Goal: Task Accomplishment & Management: Use online tool/utility

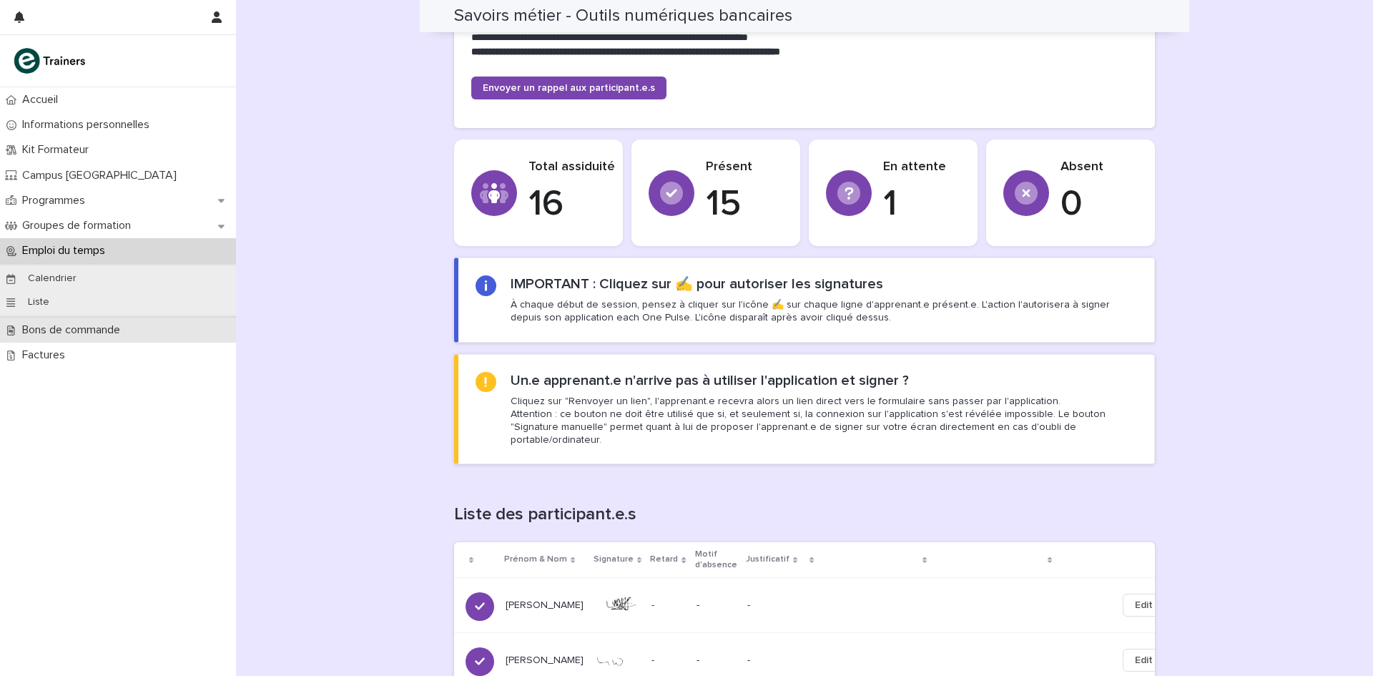
scroll to position [922, 0]
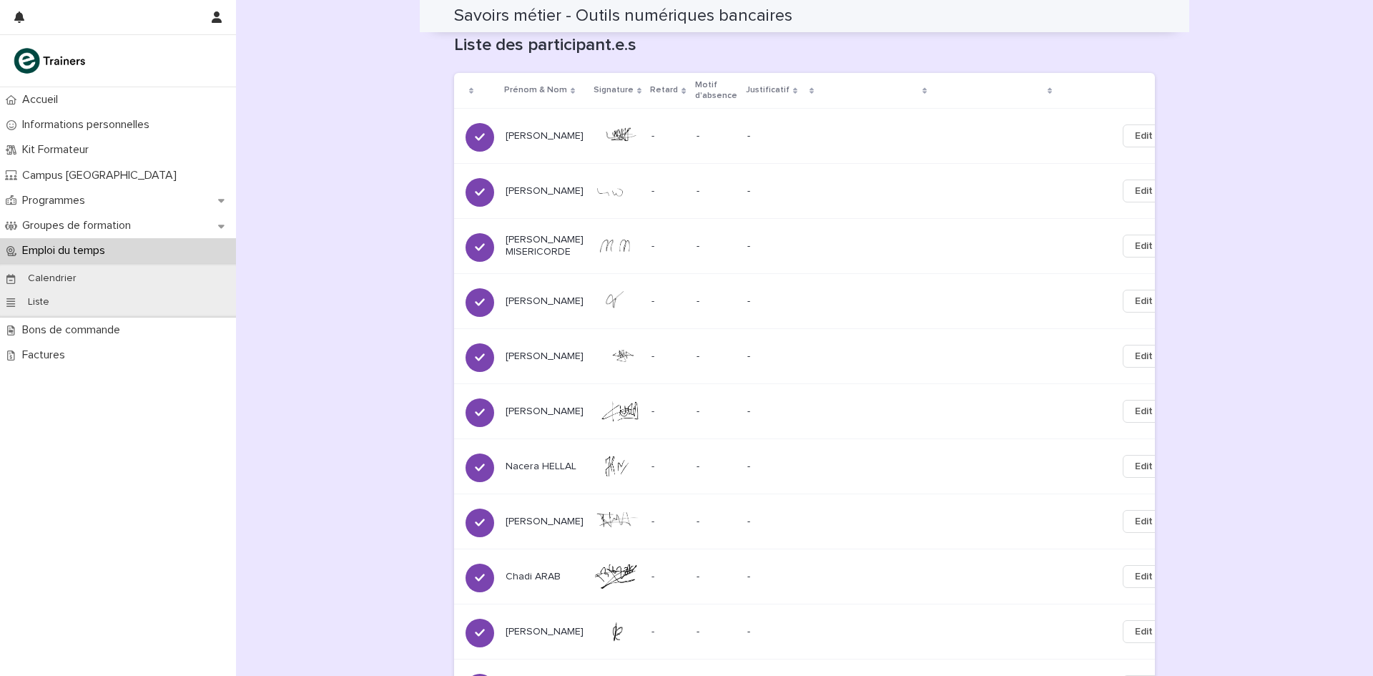
click at [41, 368] on div "Accueil Informations personnelles Kit Formateur Campus Montreuil Programmes Gro…" at bounding box center [118, 381] width 236 height 588
click at [41, 355] on p "Factures" at bounding box center [46, 355] width 60 height 14
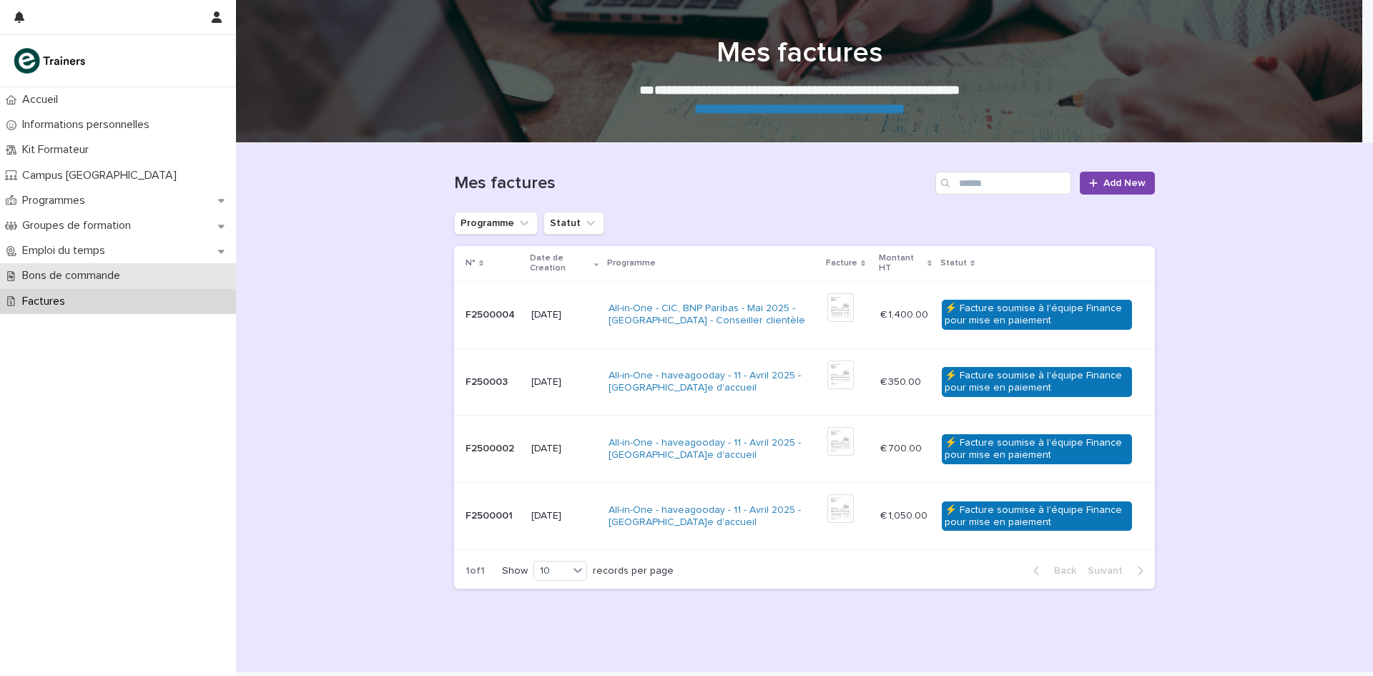
click at [46, 266] on div "Bons de commande" at bounding box center [118, 275] width 236 height 25
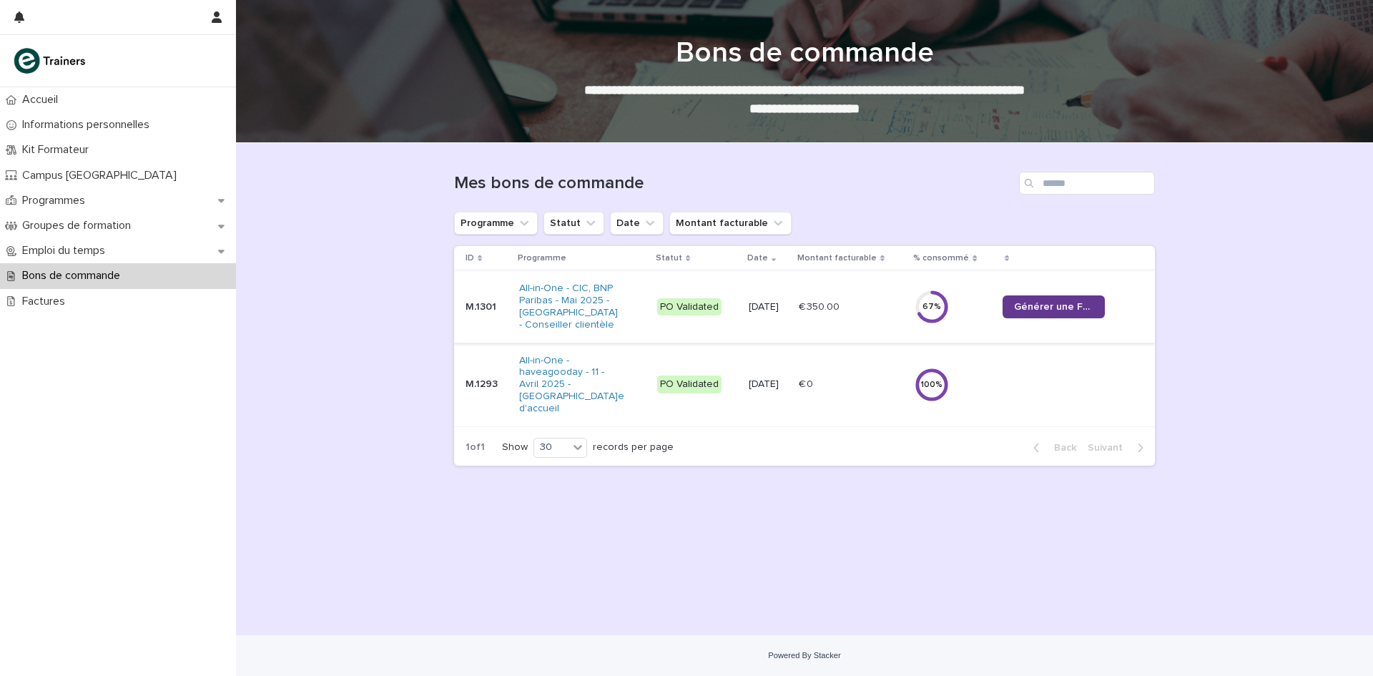
click at [1060, 310] on span "Générer une Facture" at bounding box center [1053, 307] width 79 height 10
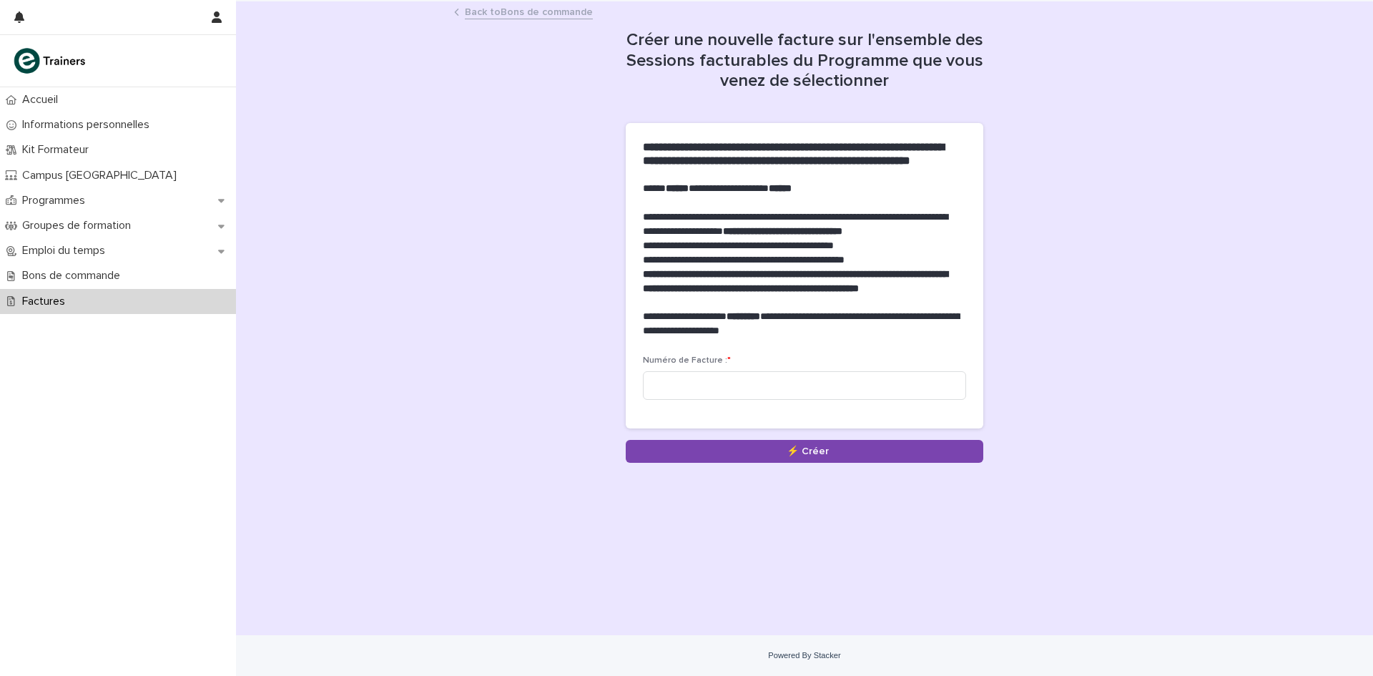
click at [469, 6] on link "Back to Bons de commande" at bounding box center [529, 11] width 128 height 16
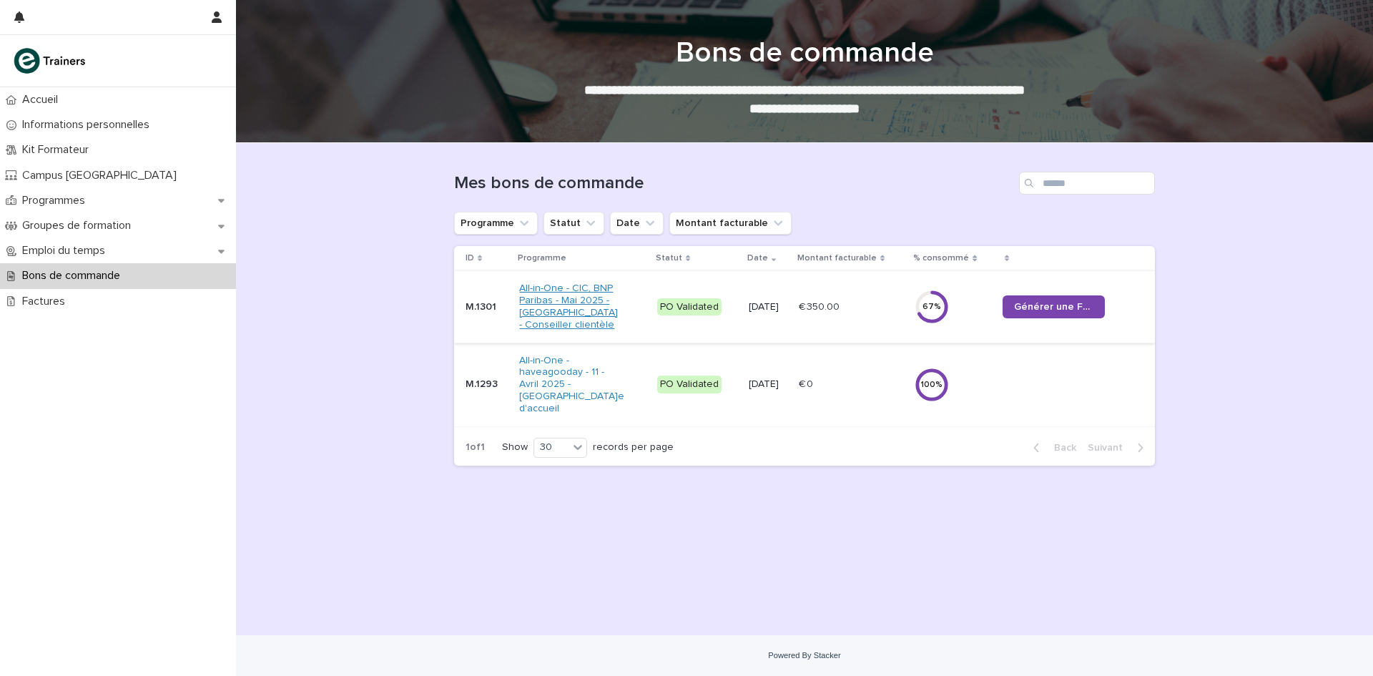
click at [558, 298] on link "All-in-One - CIC, BNP Paribas - Mai 2025 - [GEOGRAPHIC_DATA] - Conseiller clien…" at bounding box center [570, 306] width 102 height 48
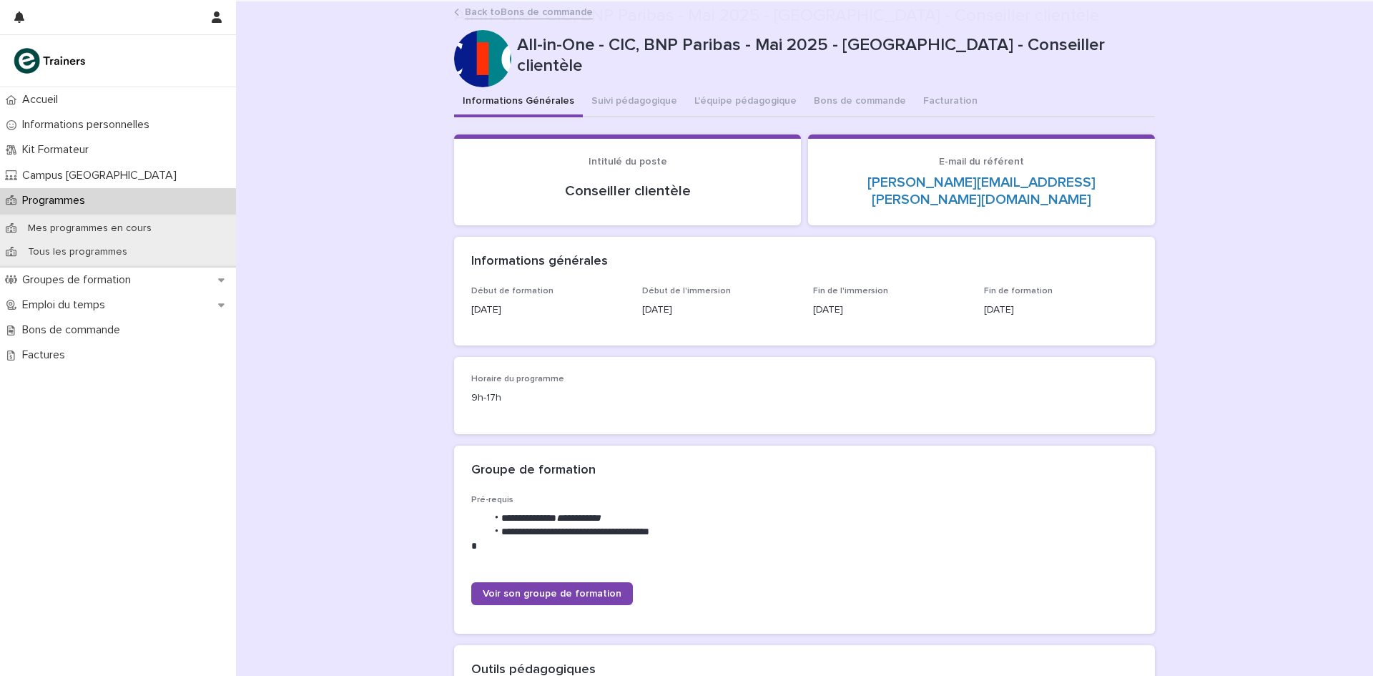
scroll to position [429, 0]
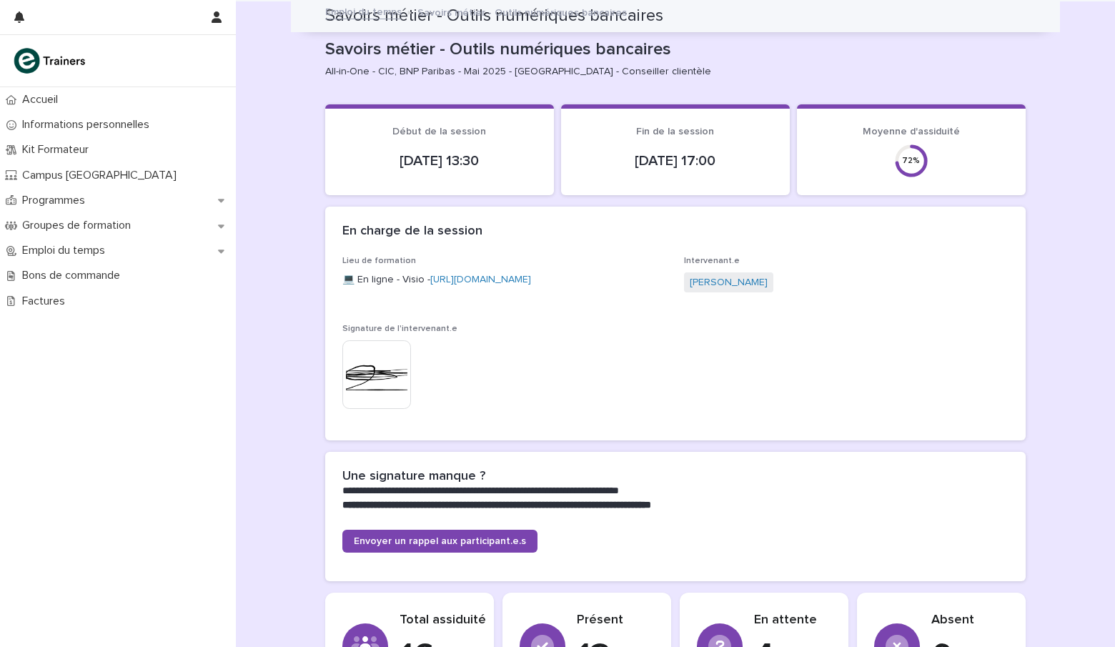
scroll to position [1163, 0]
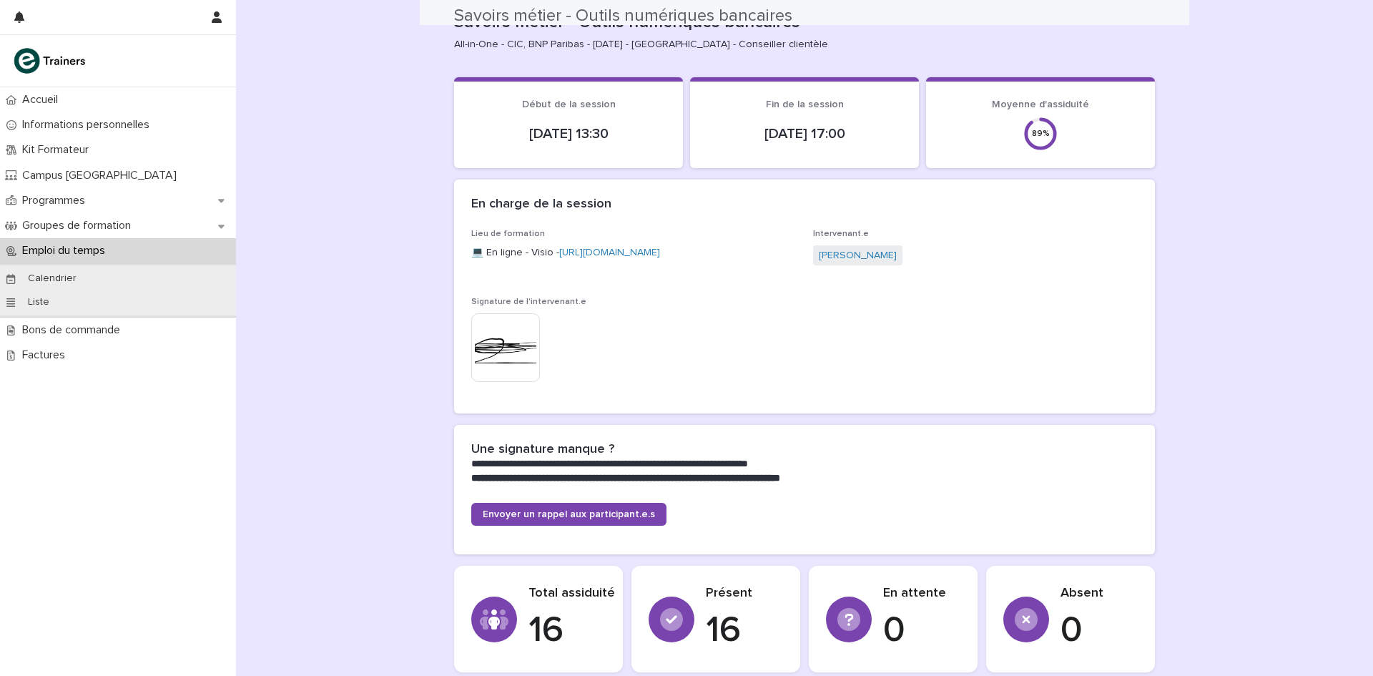
scroll to position [6, 0]
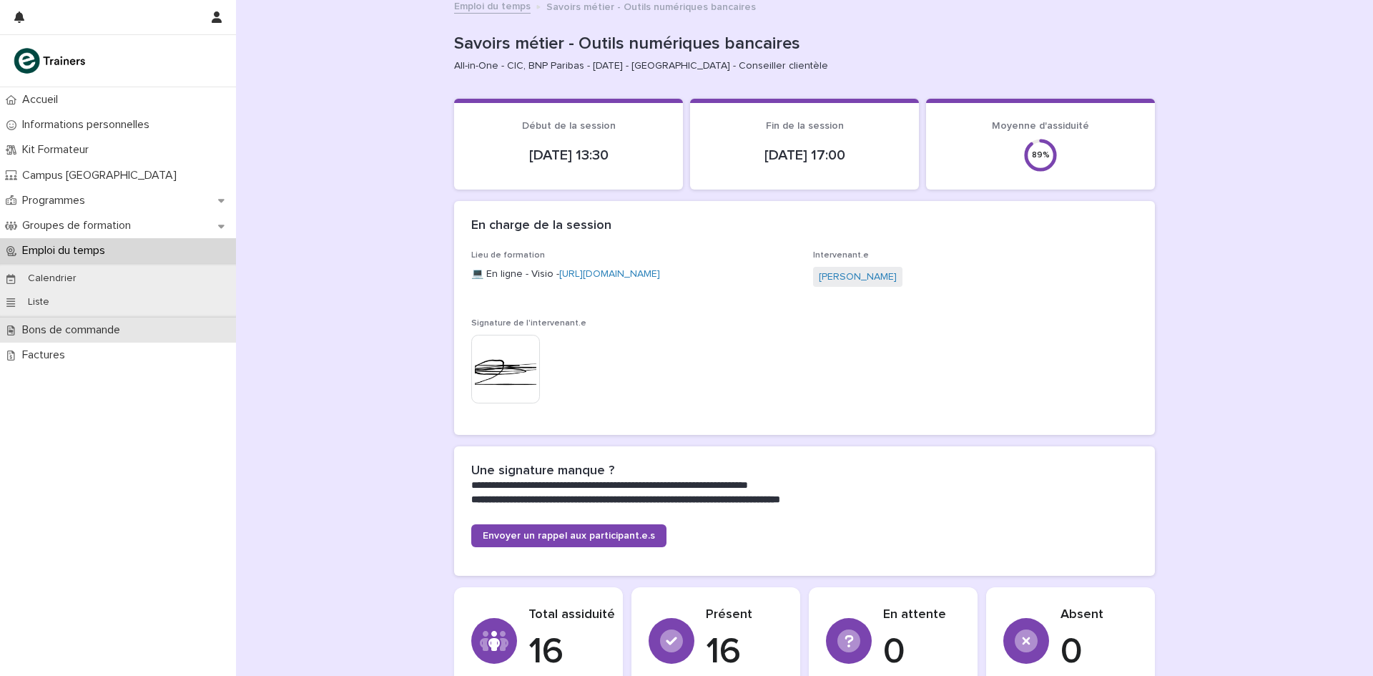
click at [46, 329] on p "Bons de commande" at bounding box center [73, 330] width 115 height 14
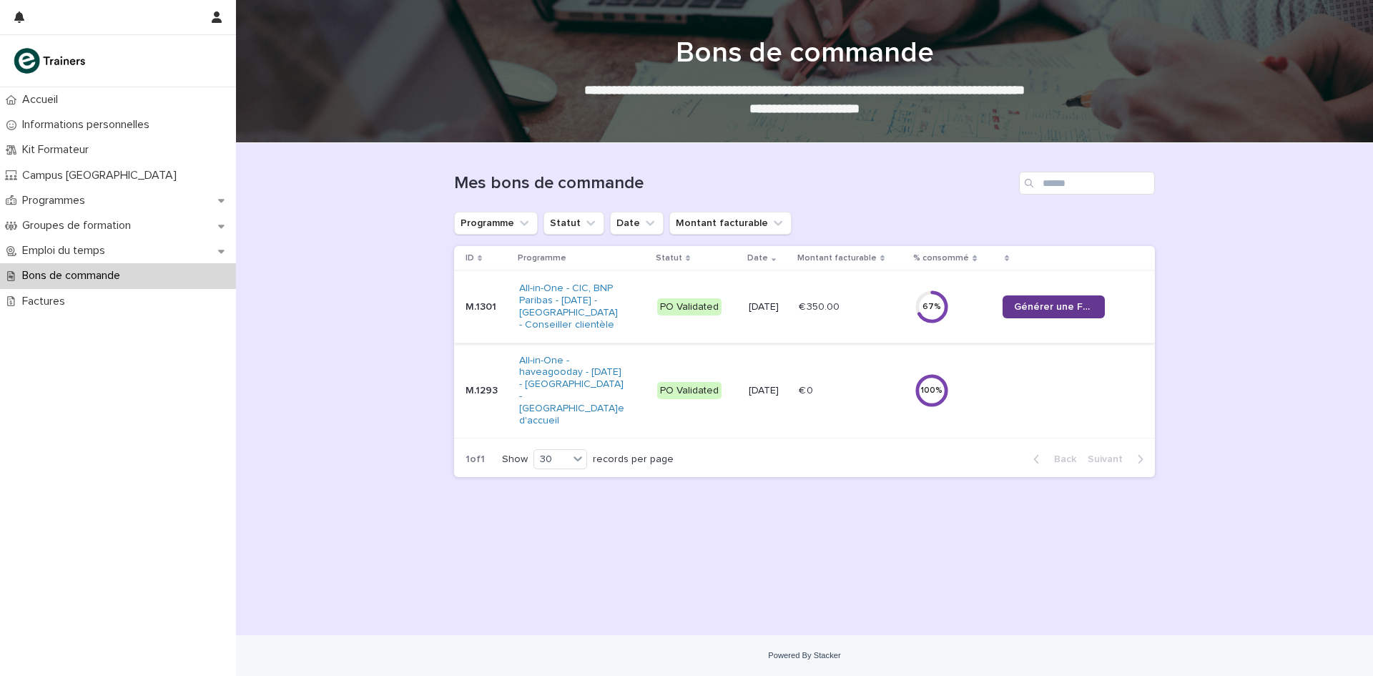
click at [1044, 303] on span "Générer une Facture" at bounding box center [1053, 307] width 79 height 10
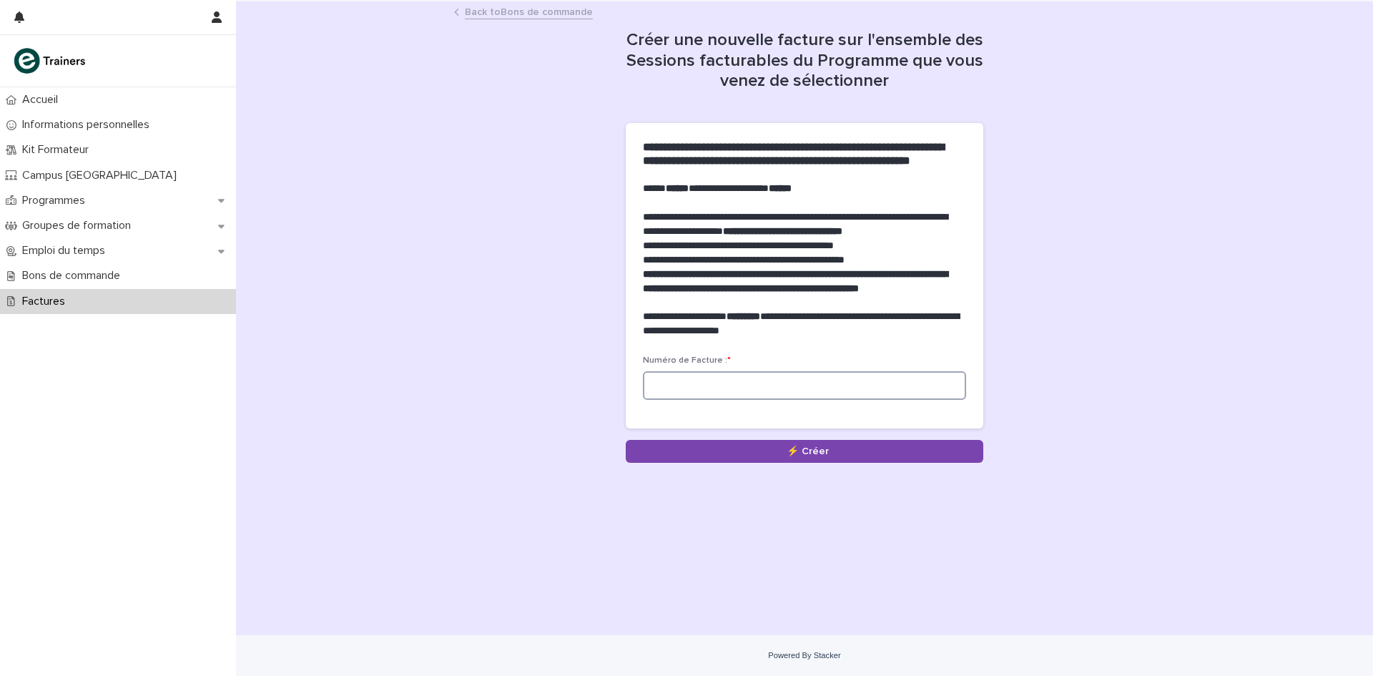
click at [748, 400] on input at bounding box center [804, 385] width 323 height 29
click at [50, 108] on div "Accueil" at bounding box center [118, 99] width 236 height 25
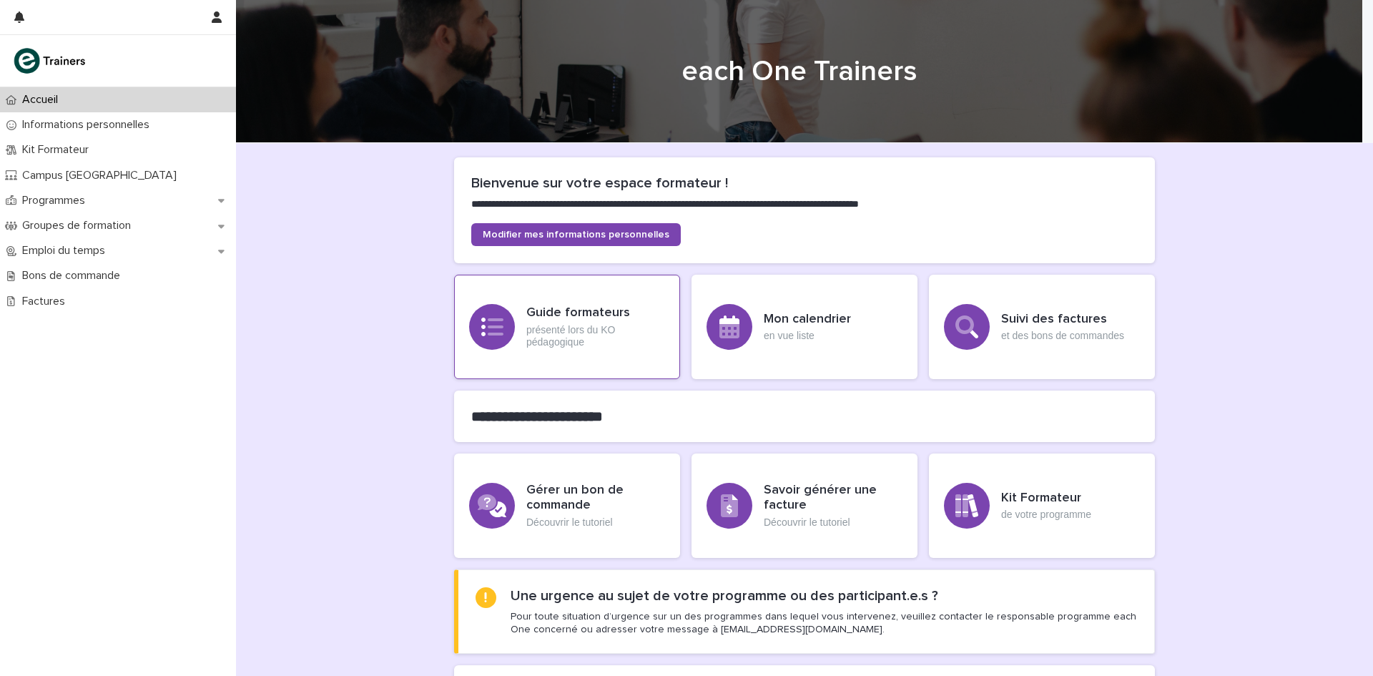
scroll to position [219, 0]
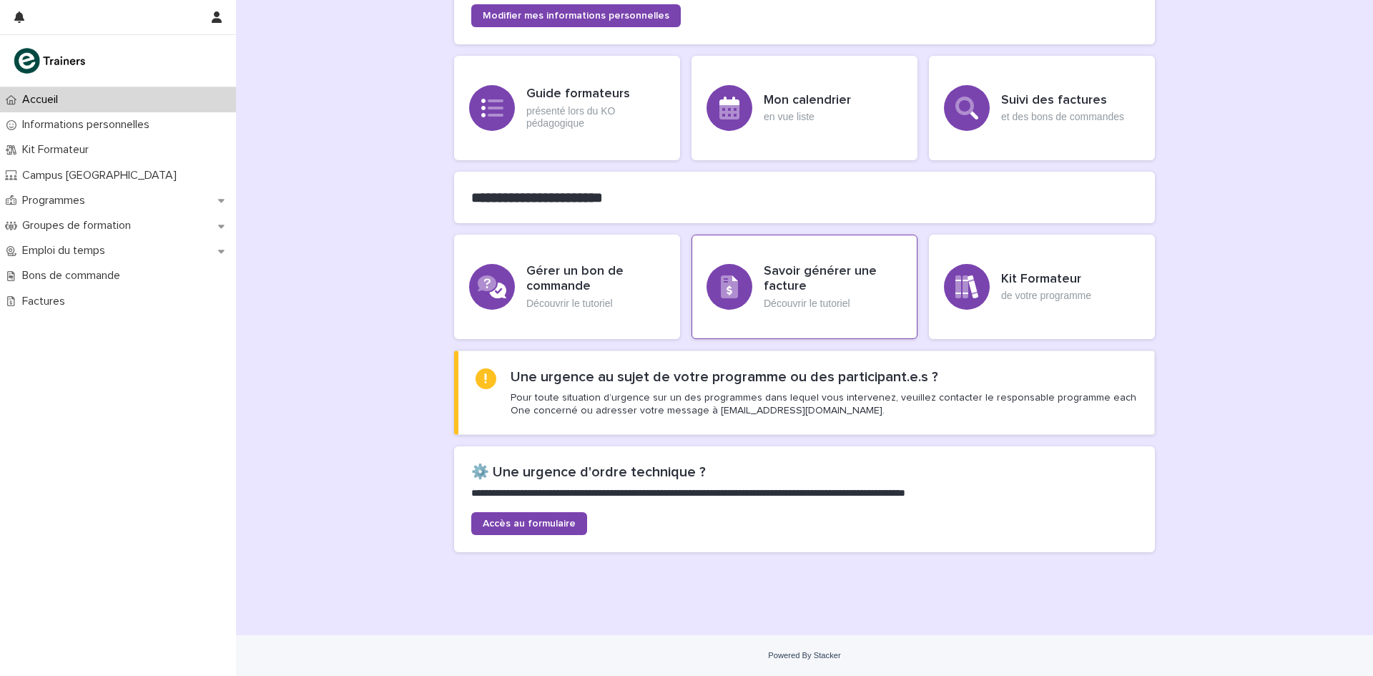
click at [749, 294] on div "Savoir générer une facture Découvrir le tutoriel" at bounding box center [804, 287] width 226 height 104
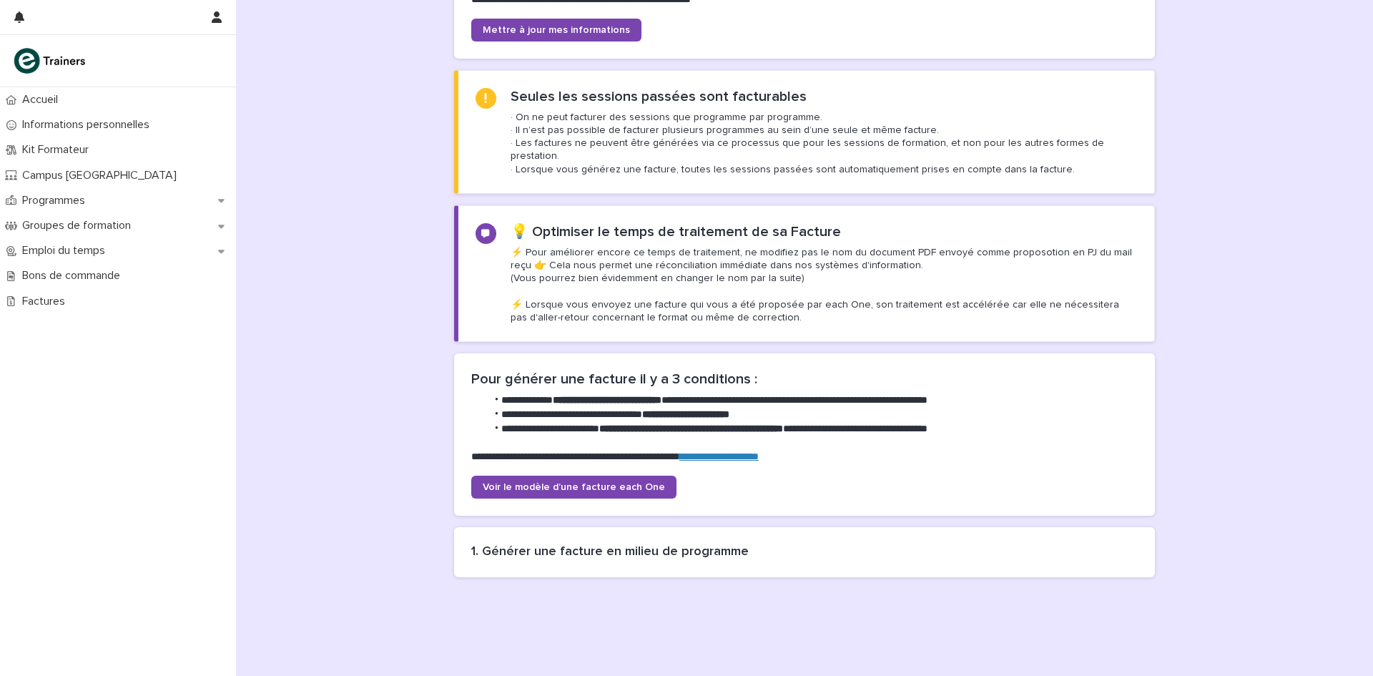
scroll to position [362, 0]
